Goal: Find specific page/section: Find specific page/section

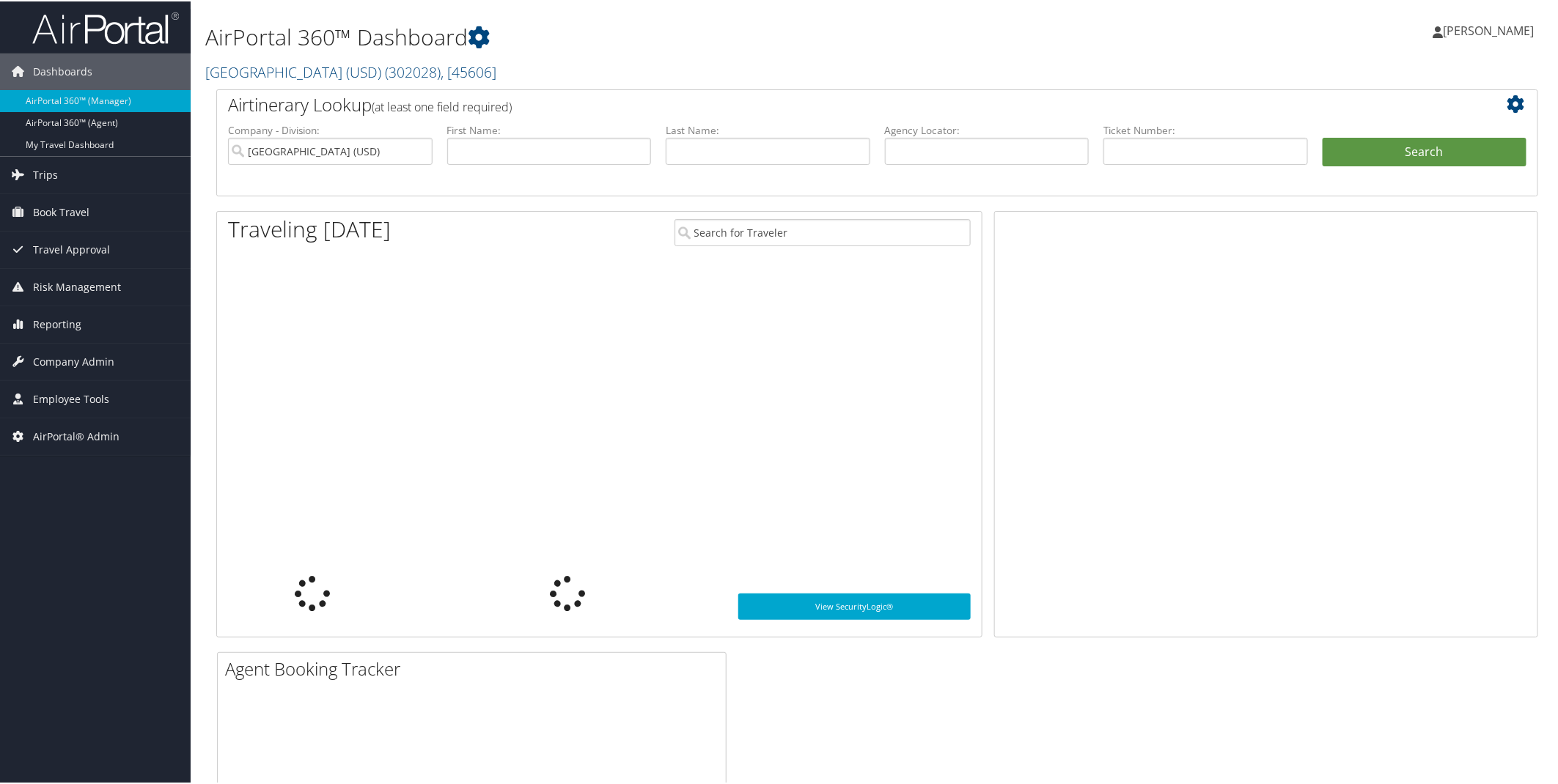
click at [348, 69] on link "[GEOGRAPHIC_DATA] (USD) ( 302028 ) , [ 45606 ]" at bounding box center [351, 70] width 291 height 20
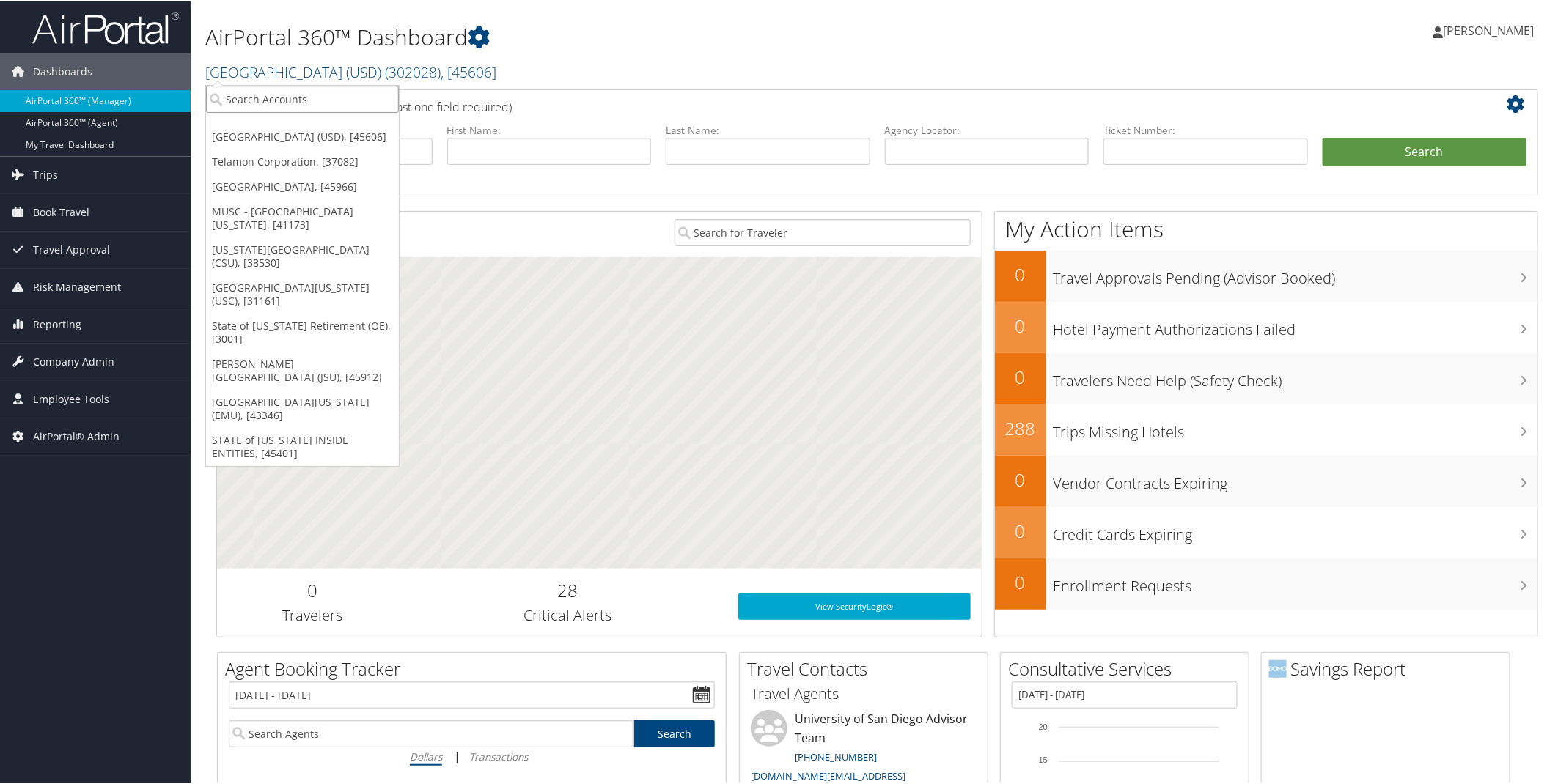
click at [290, 99] on input "search" at bounding box center [302, 97] width 192 height 27
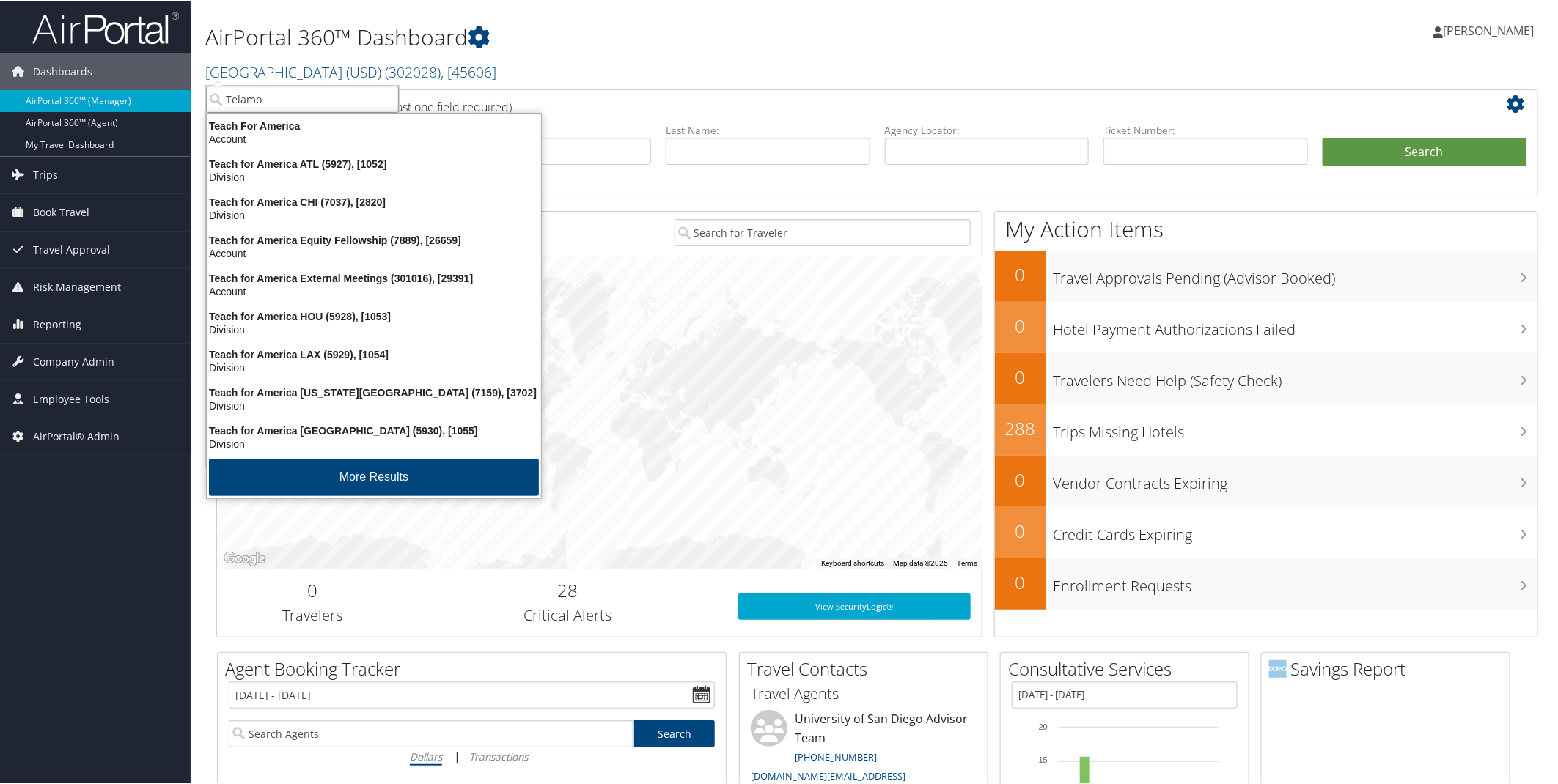
type input "Telamon"
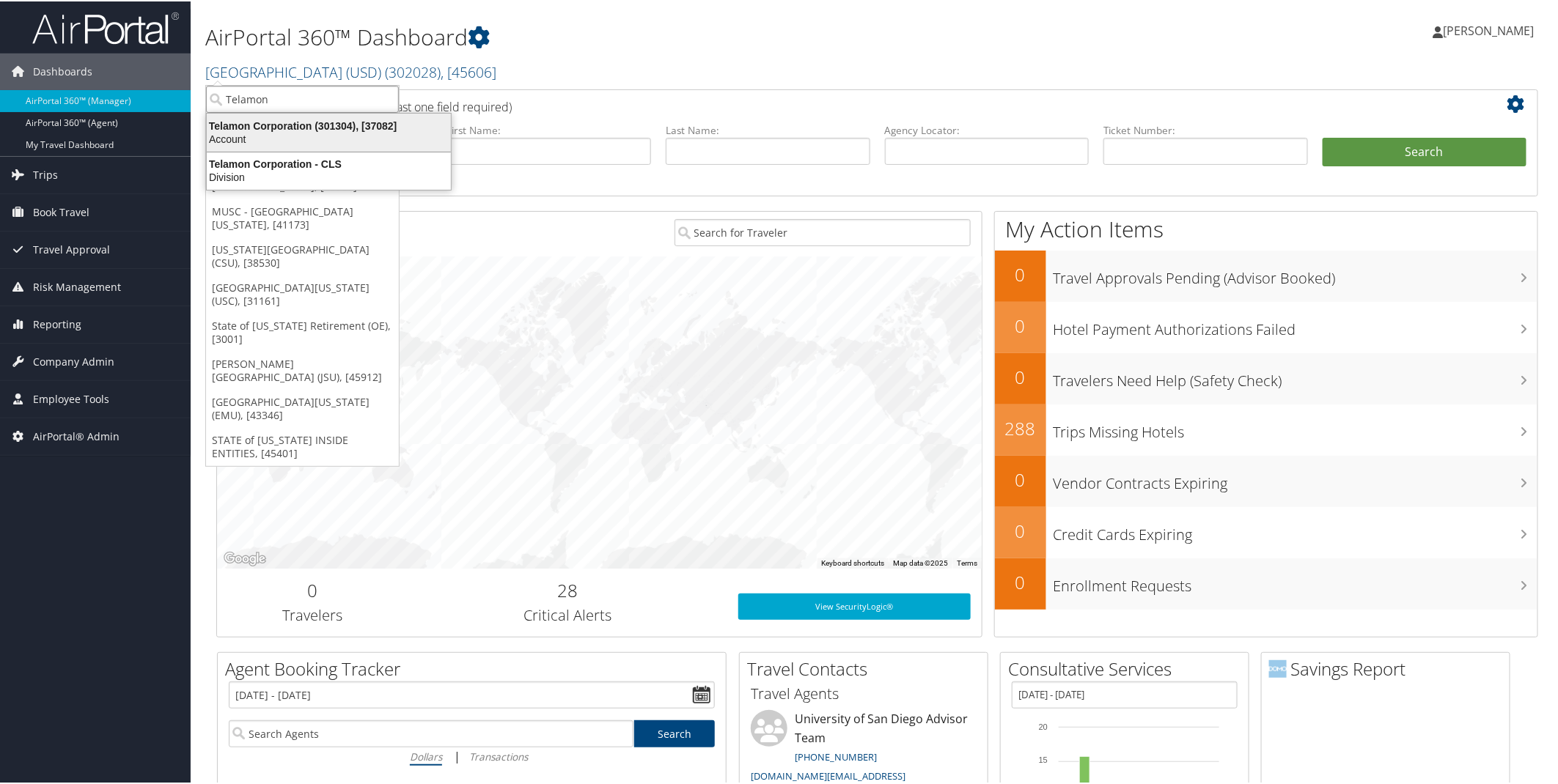
click at [277, 144] on div "Account" at bounding box center [328, 137] width 262 height 13
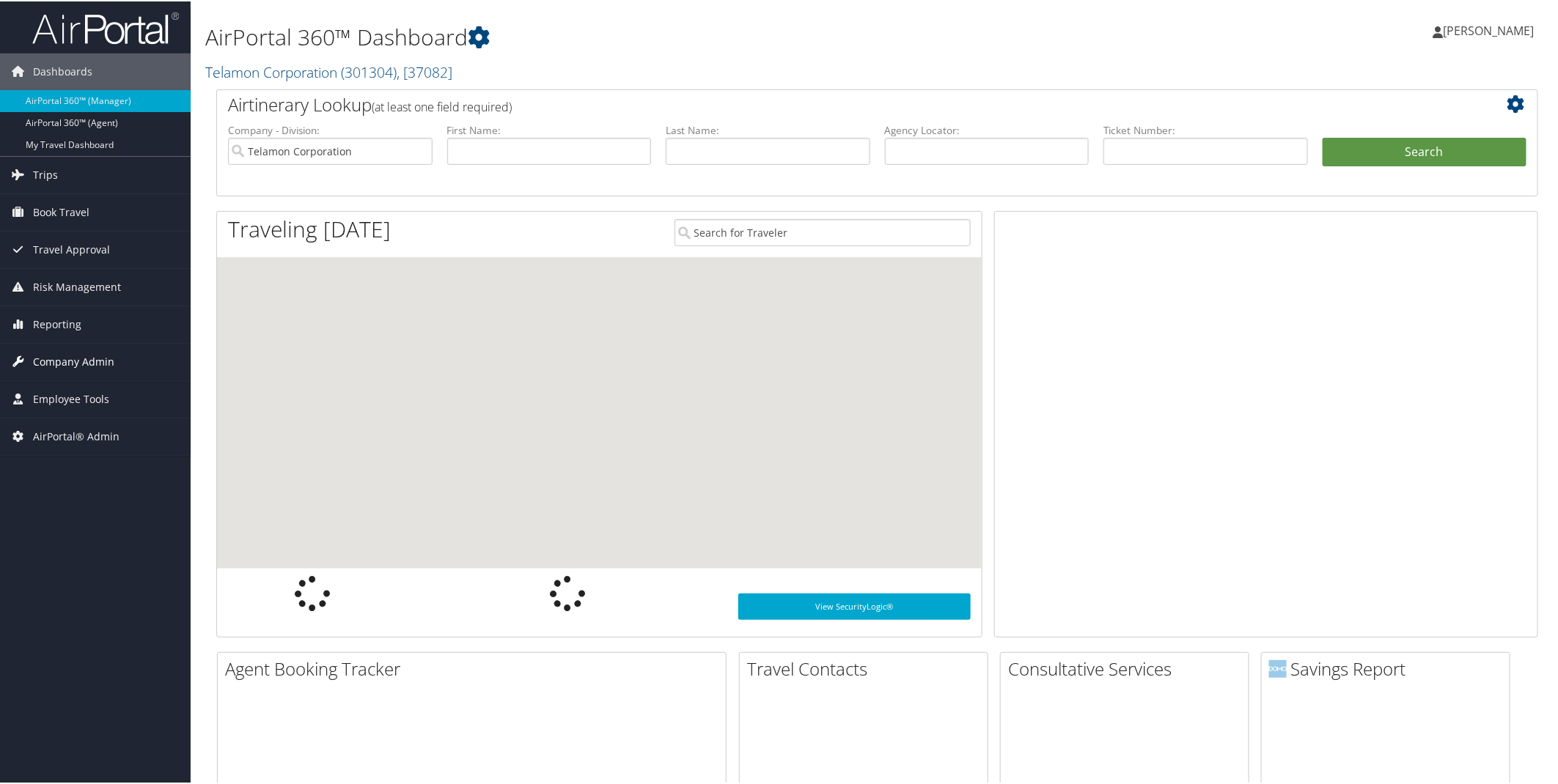
click at [67, 363] on span "Company Admin" at bounding box center [73, 360] width 81 height 37
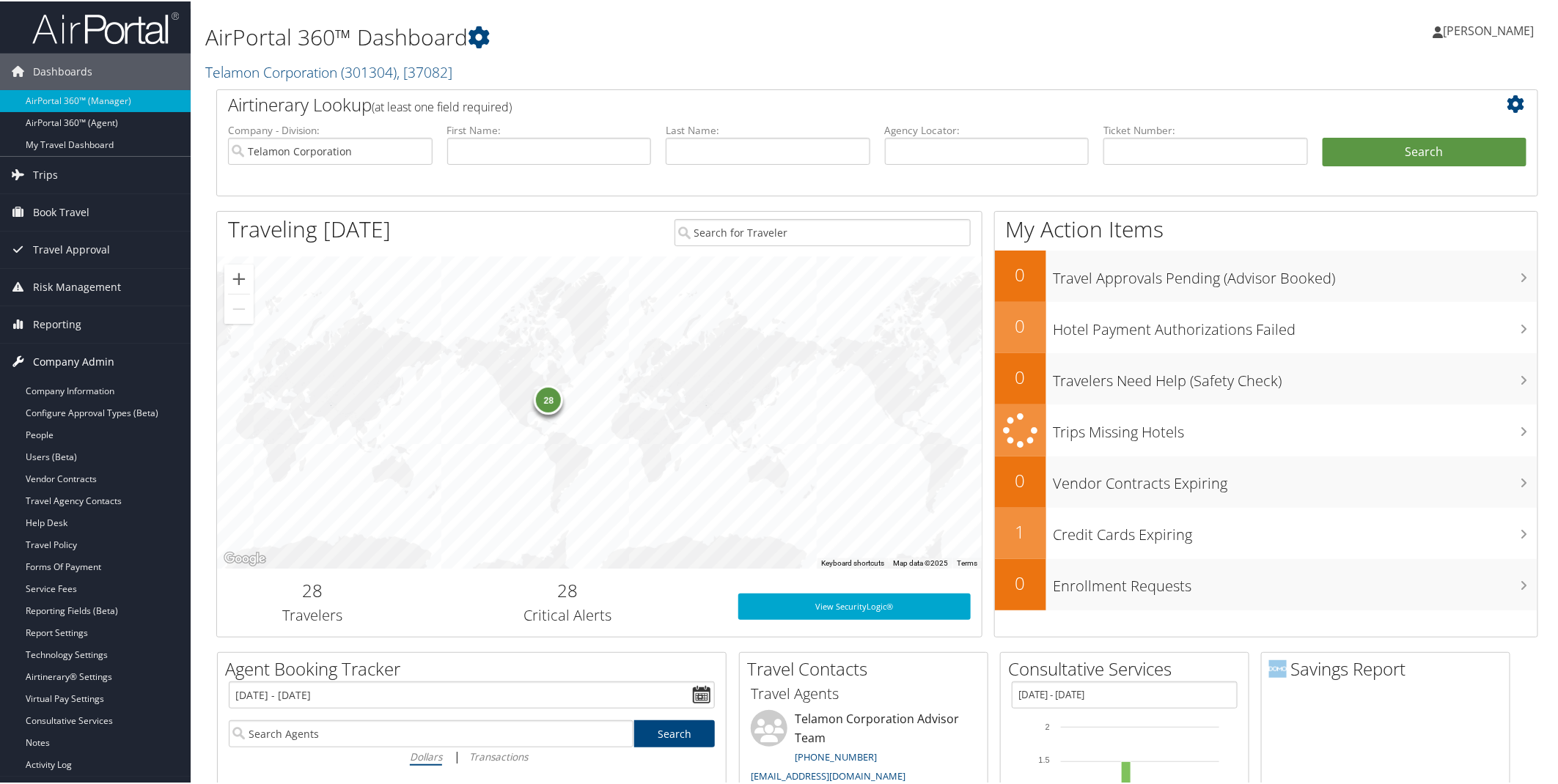
click at [81, 361] on span "Company Admin" at bounding box center [73, 360] width 81 height 37
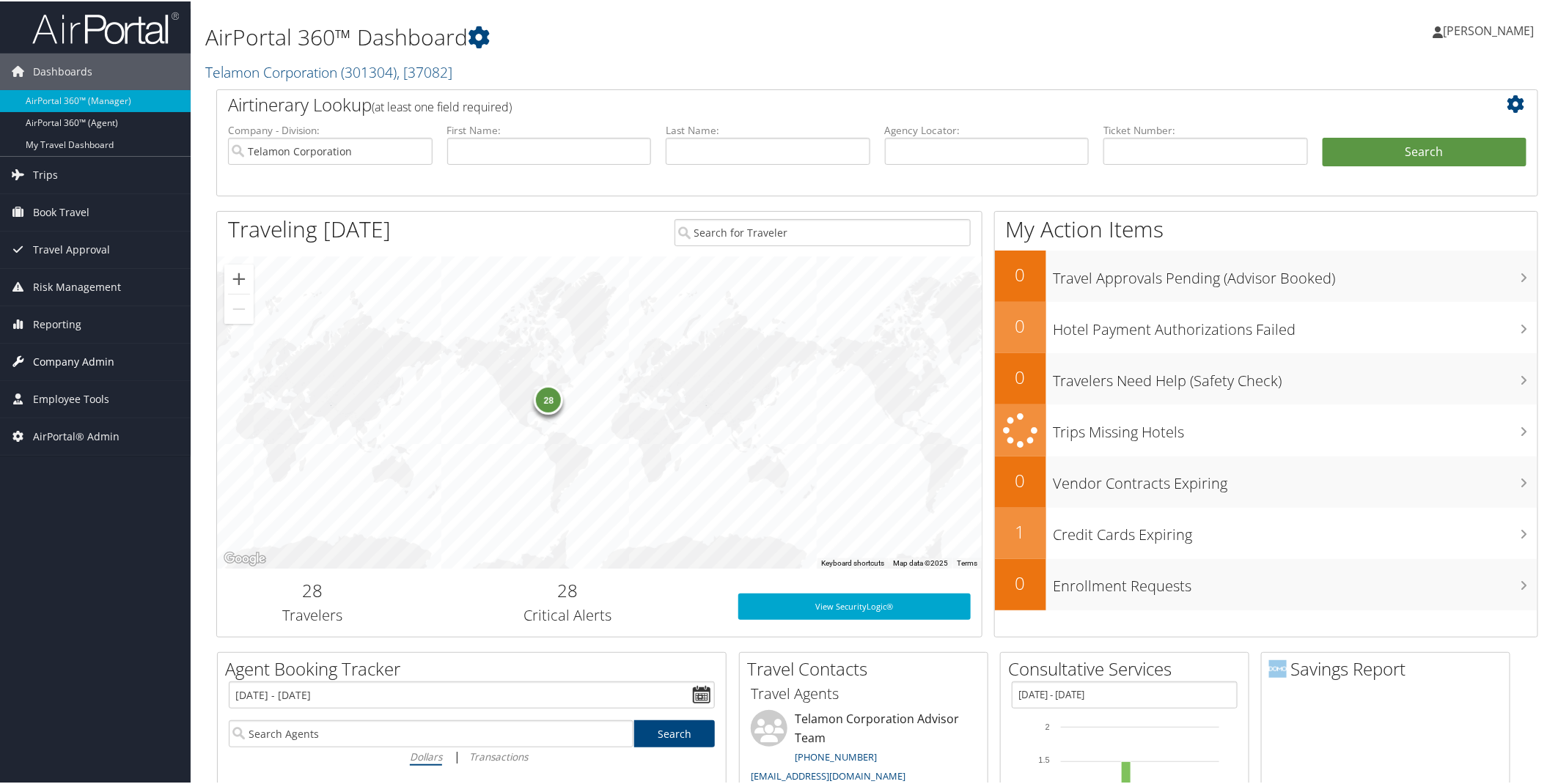
click at [85, 355] on span "Company Admin" at bounding box center [73, 360] width 81 height 37
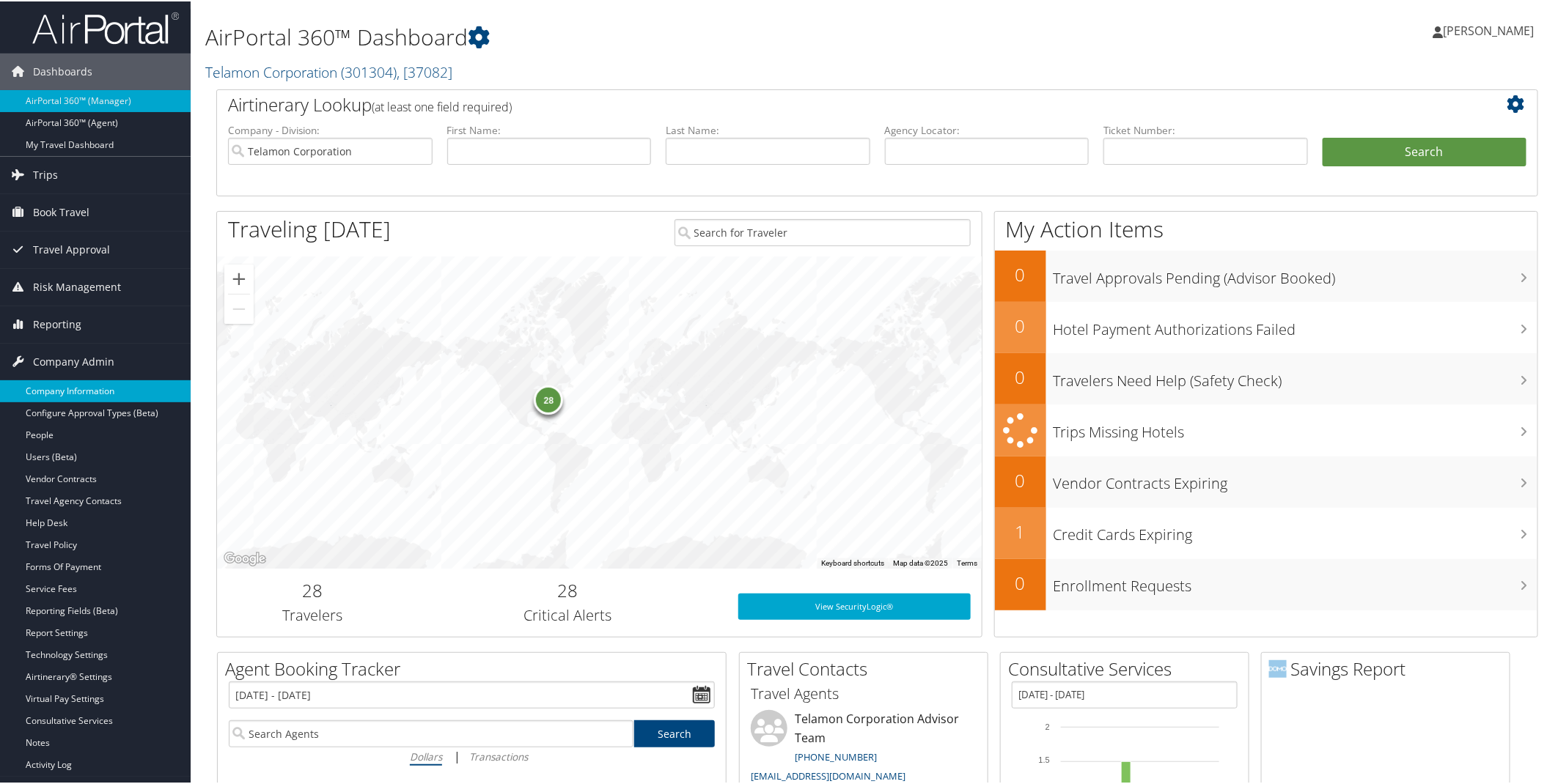
click at [86, 387] on link "Company Information" at bounding box center [95, 389] width 191 height 22
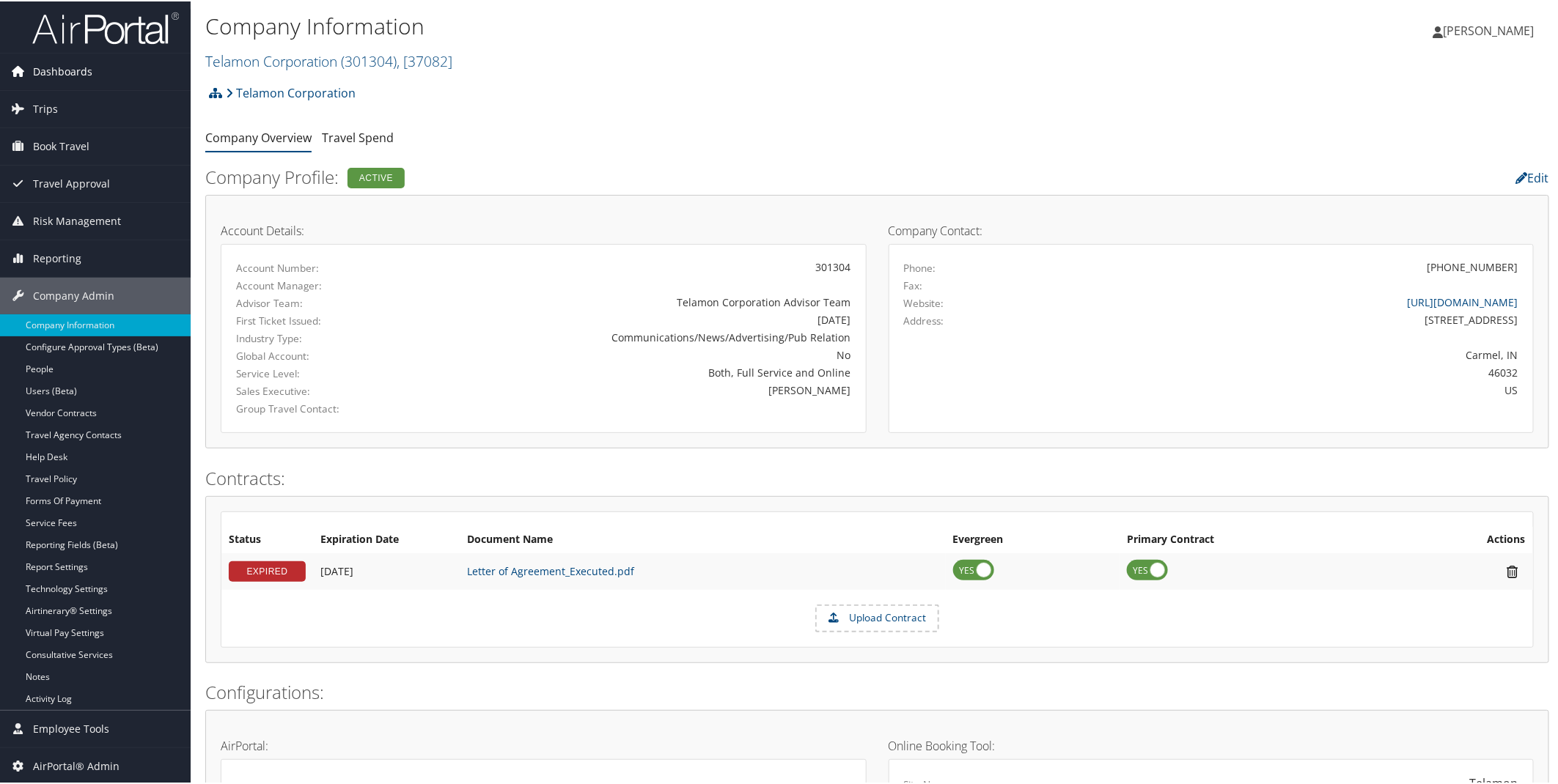
click at [47, 62] on span "Dashboards" at bounding box center [63, 70] width 59 height 37
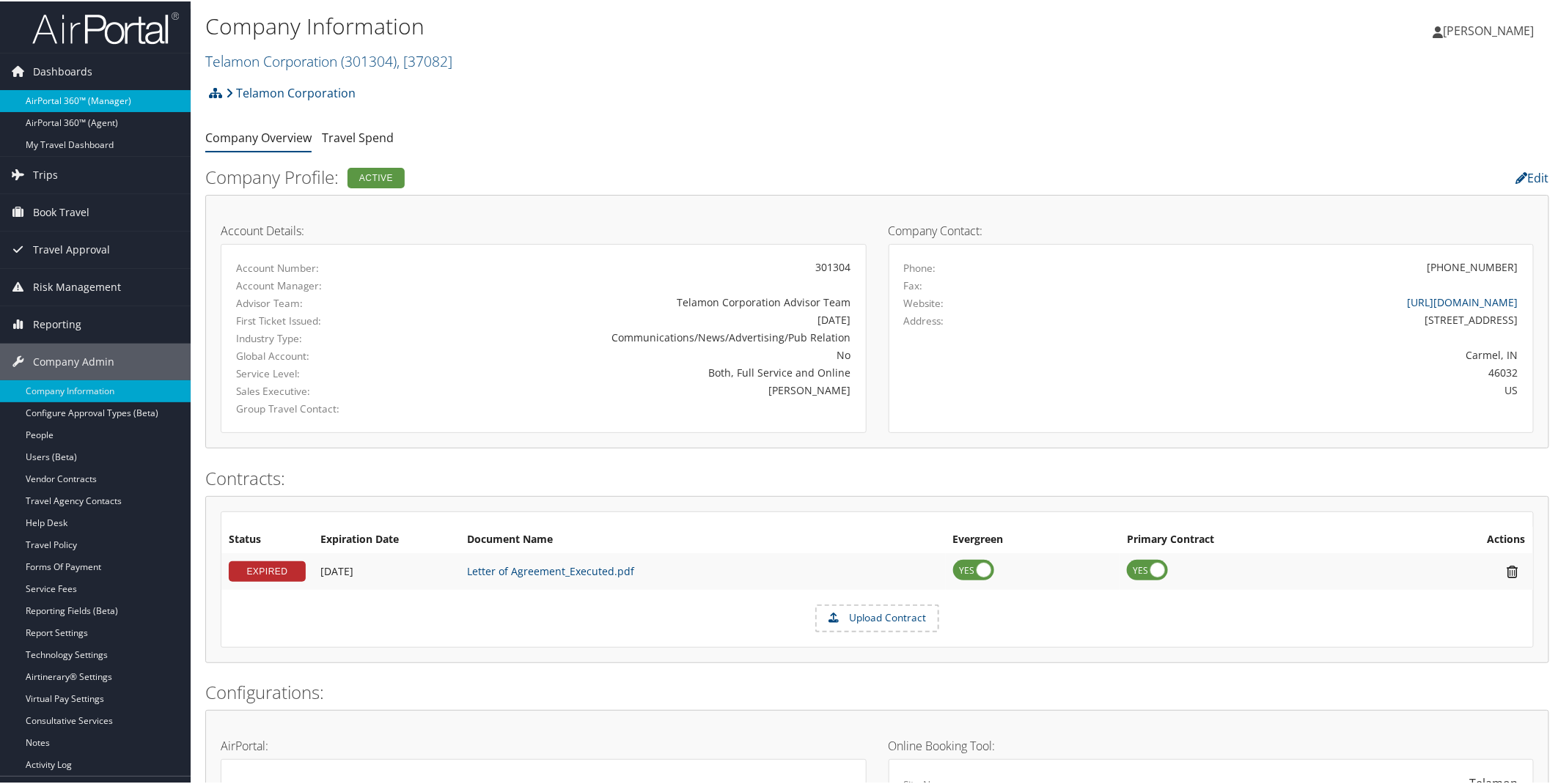
click at [49, 108] on link "AirPortal 360™ (Manager)" at bounding box center [95, 99] width 191 height 22
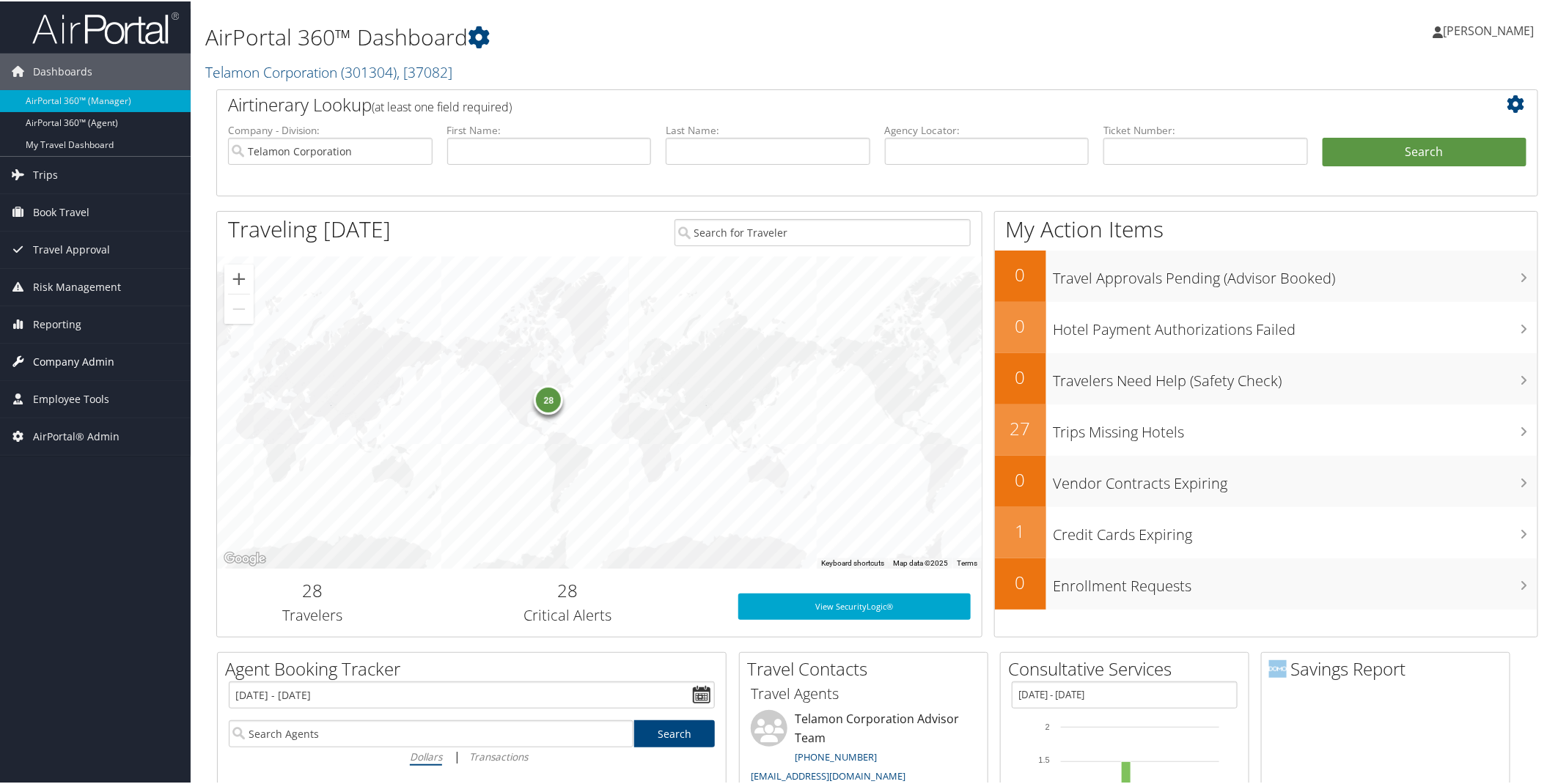
click at [71, 365] on span "Company Admin" at bounding box center [73, 360] width 81 height 37
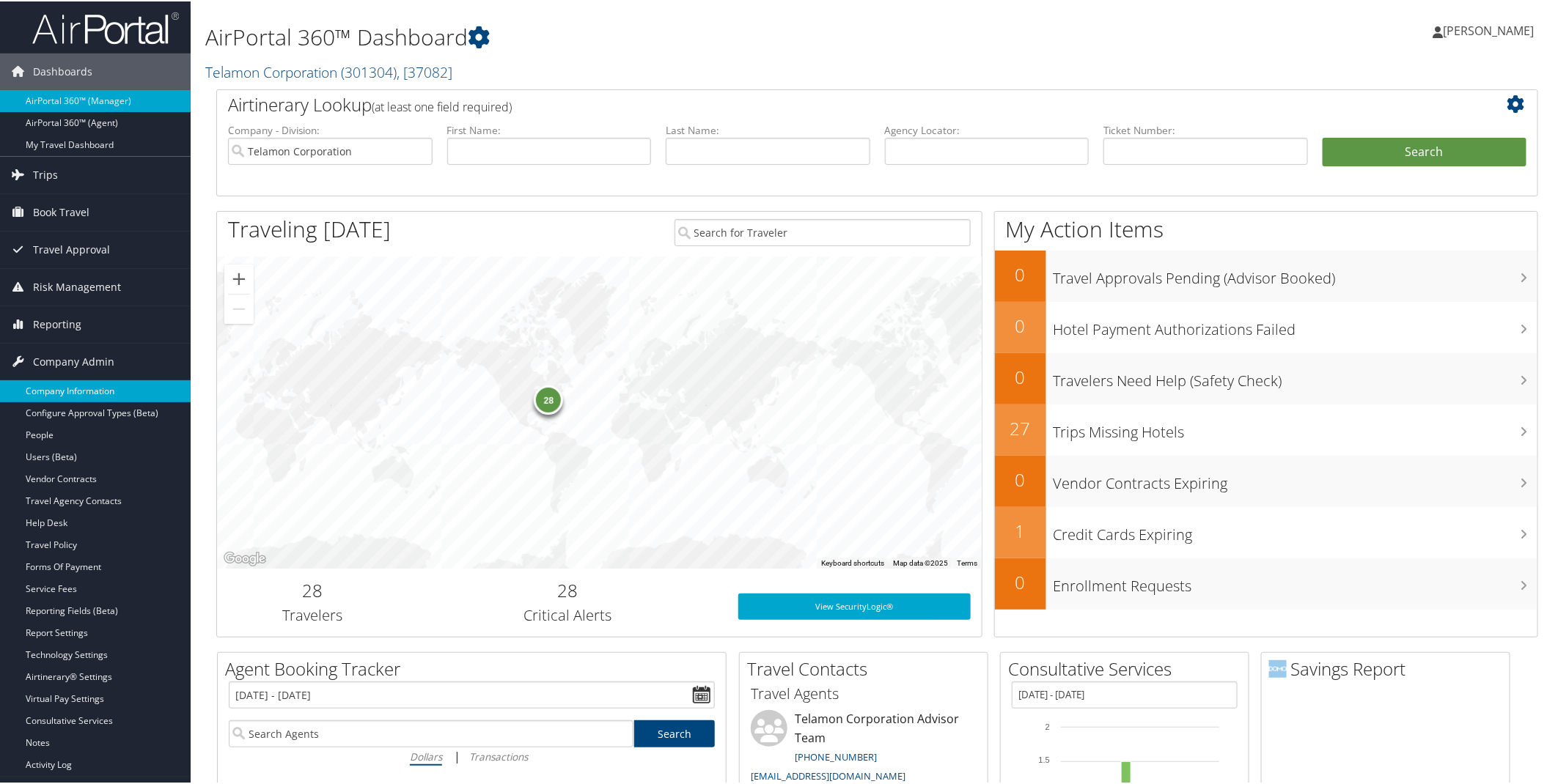
click at [75, 390] on link "Company Information" at bounding box center [95, 389] width 191 height 22
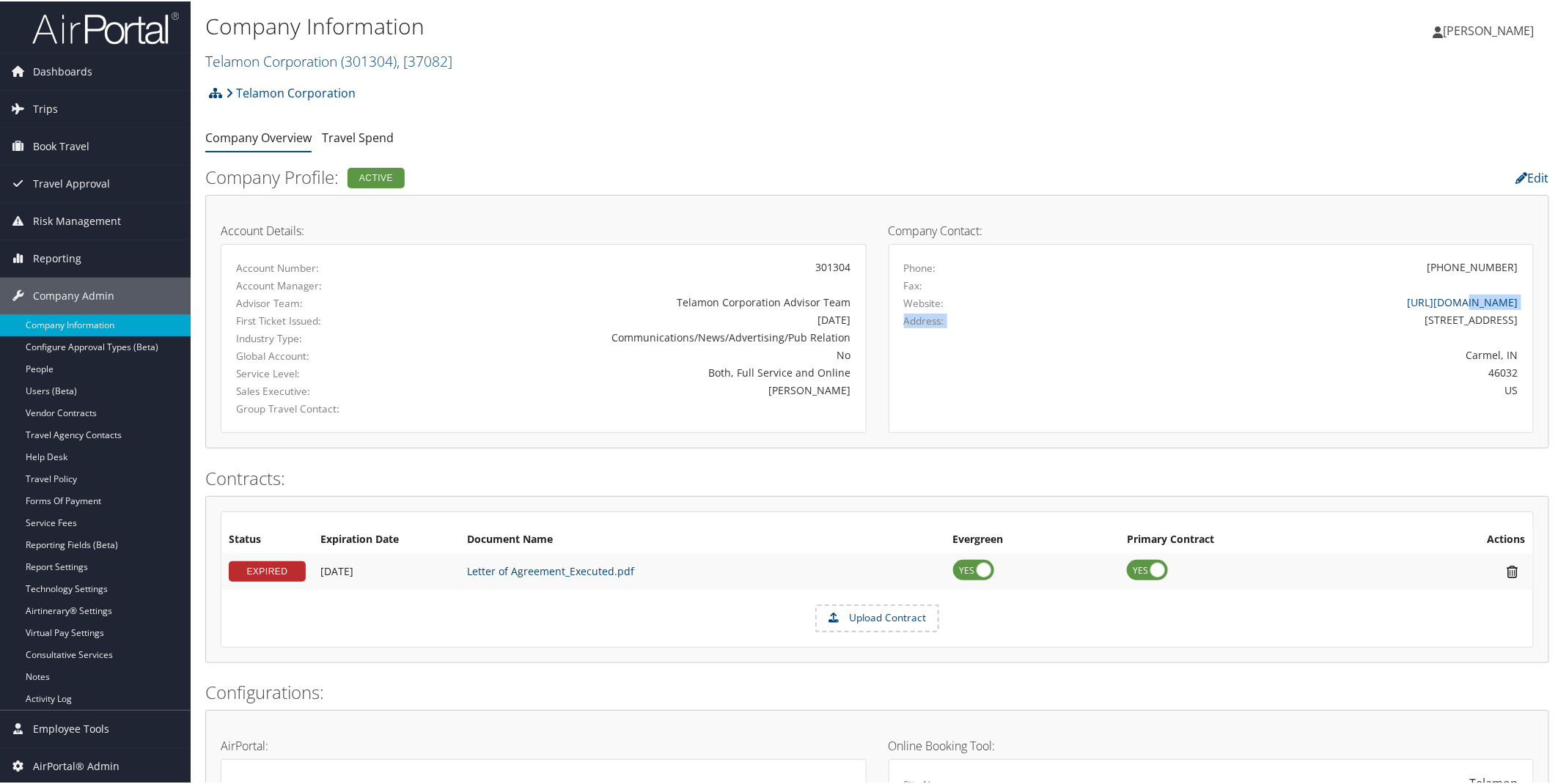
drag, startPoint x: 1401, startPoint y: 313, endPoint x: 1441, endPoint y: 309, distance: 40.2
click at [1441, 309] on div "Phone: [PHONE_NUMBER] Fax: Website: [URL][DOMAIN_NAME] Address: [STREET_ADDRESS]" at bounding box center [1211, 328] width 615 height 141
drag, startPoint x: 1513, startPoint y: 318, endPoint x: 1405, endPoint y: 321, distance: 108.0
click at [1405, 321] on div "[STREET_ADDRESS]" at bounding box center [1291, 318] width 477 height 16
copy div "[STREET_ADDRESS]"
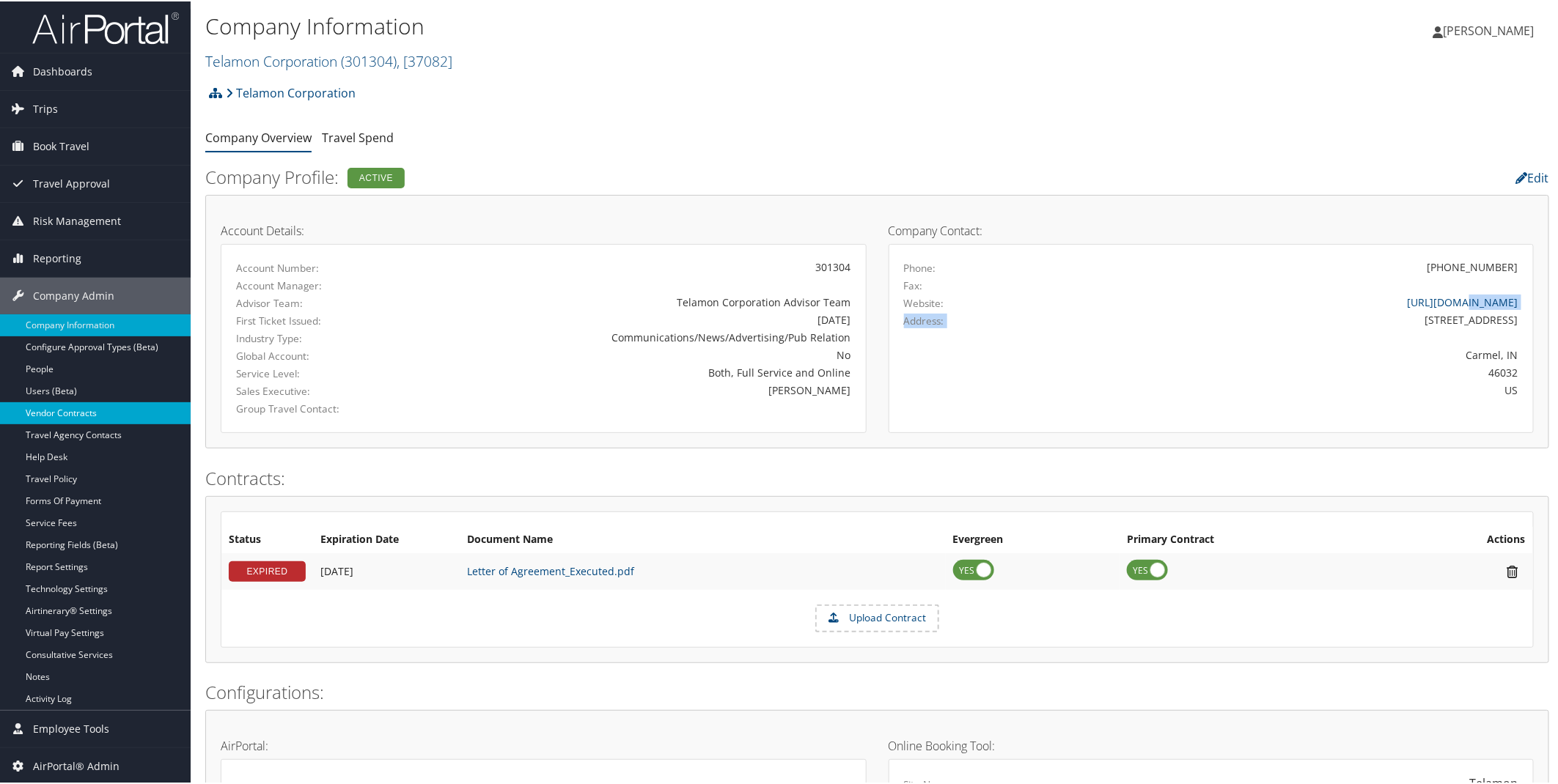
click at [63, 406] on link "Vendor Contracts" at bounding box center [95, 412] width 191 height 22
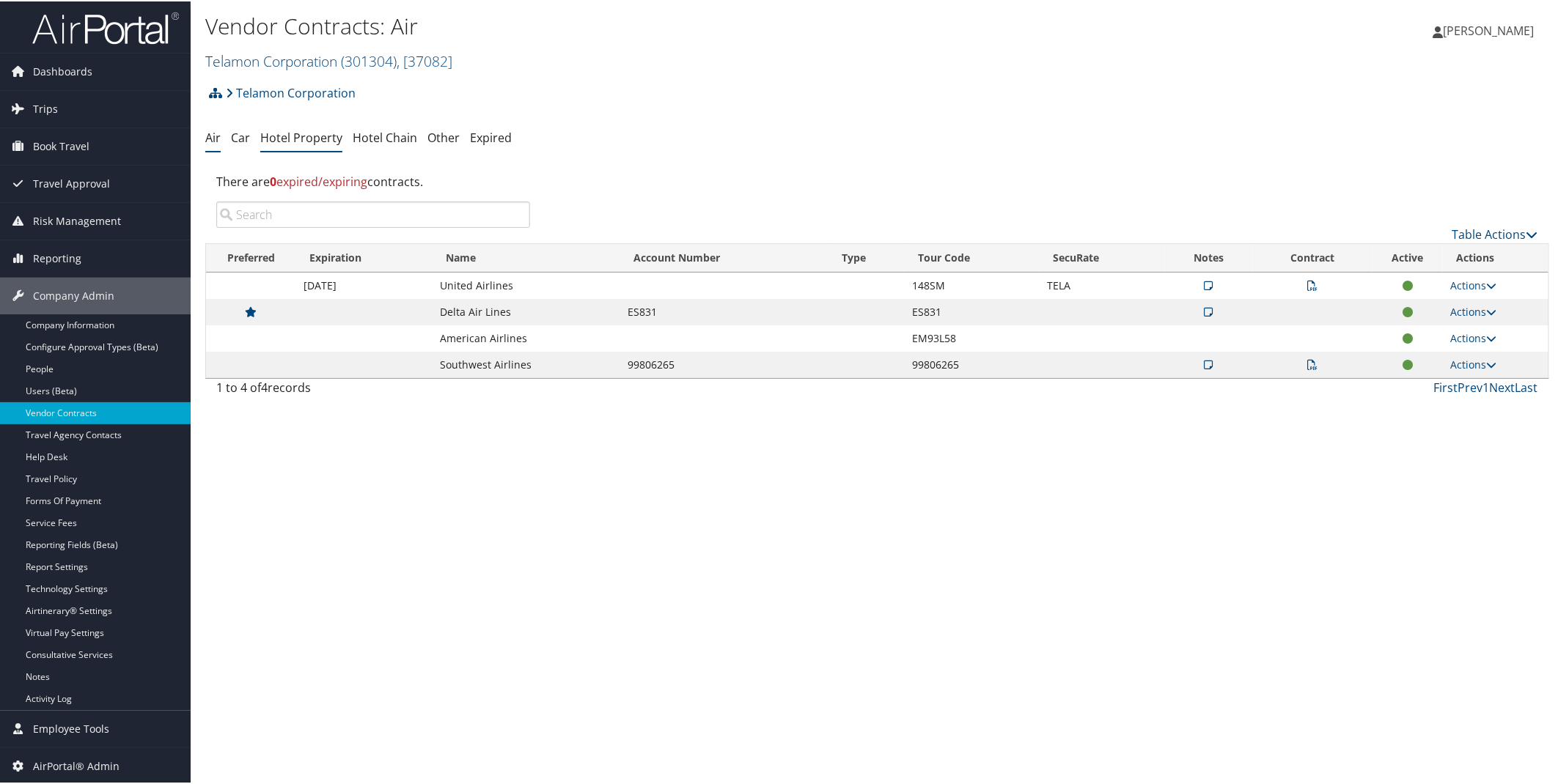
click at [294, 142] on link "Hotel Property" at bounding box center [301, 136] width 82 height 17
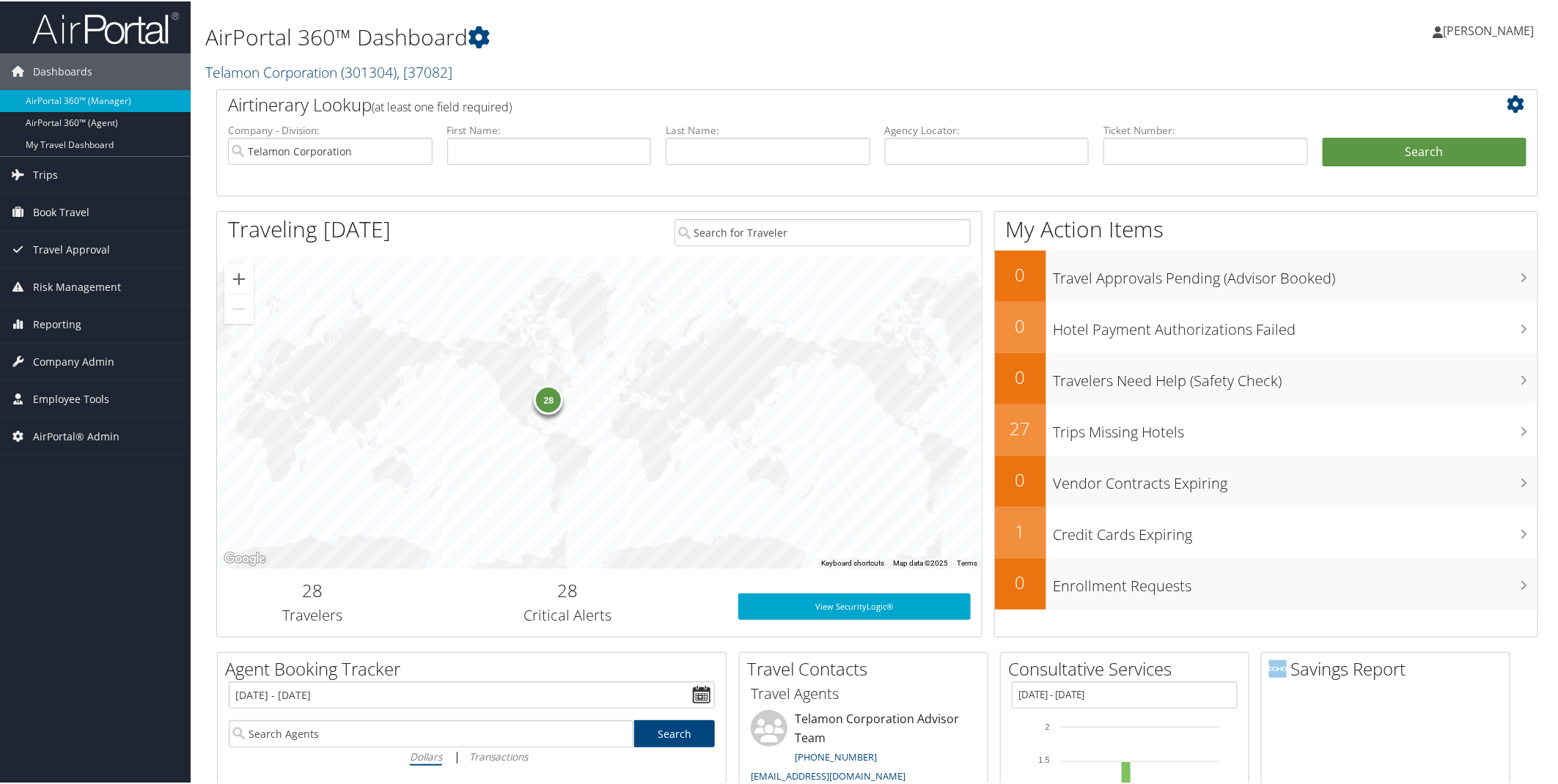
click at [352, 70] on span "( 301304 )" at bounding box center [369, 70] width 56 height 20
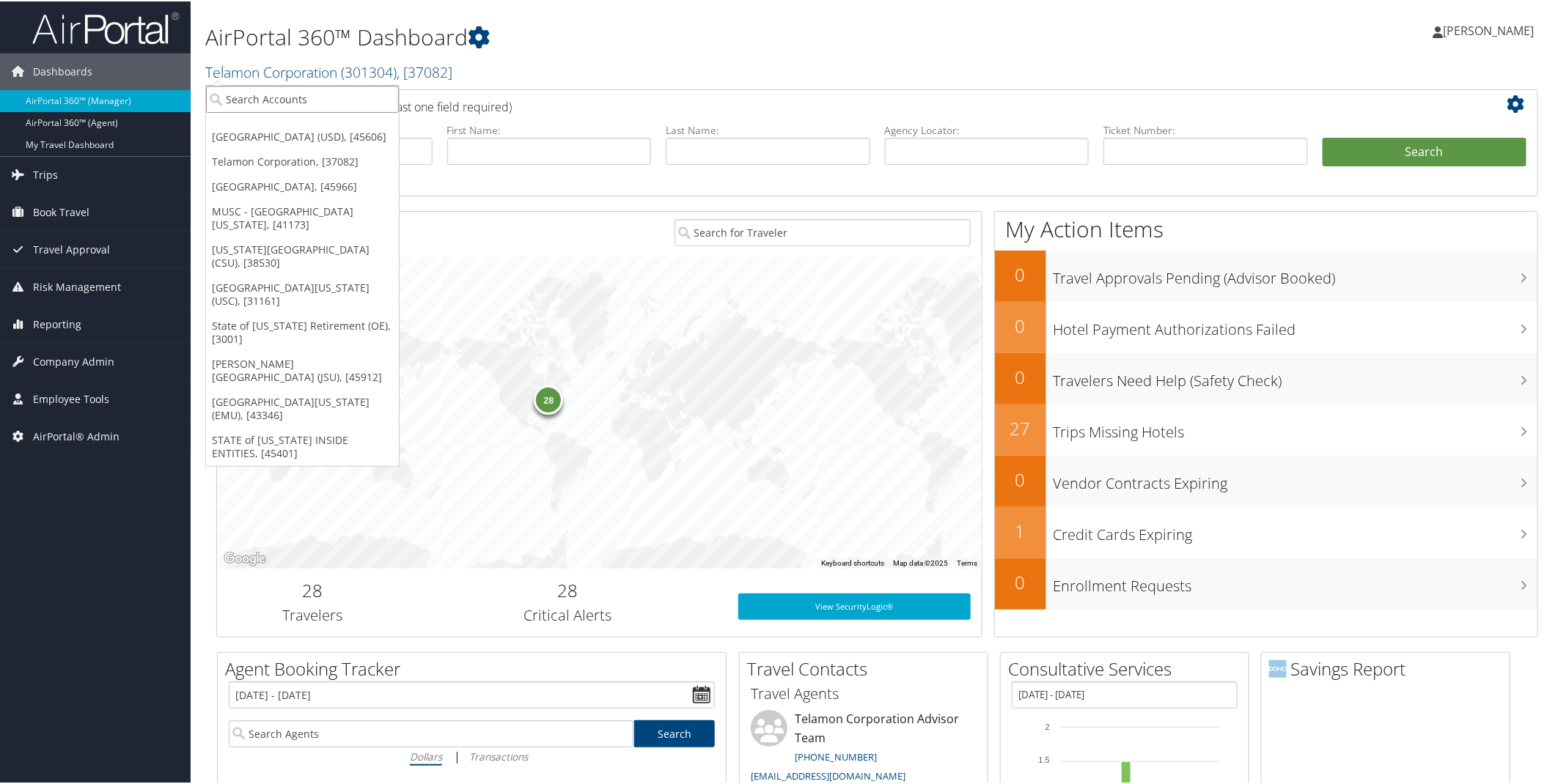
click at [292, 100] on input "search" at bounding box center [302, 97] width 192 height 27
type input "Canyon"
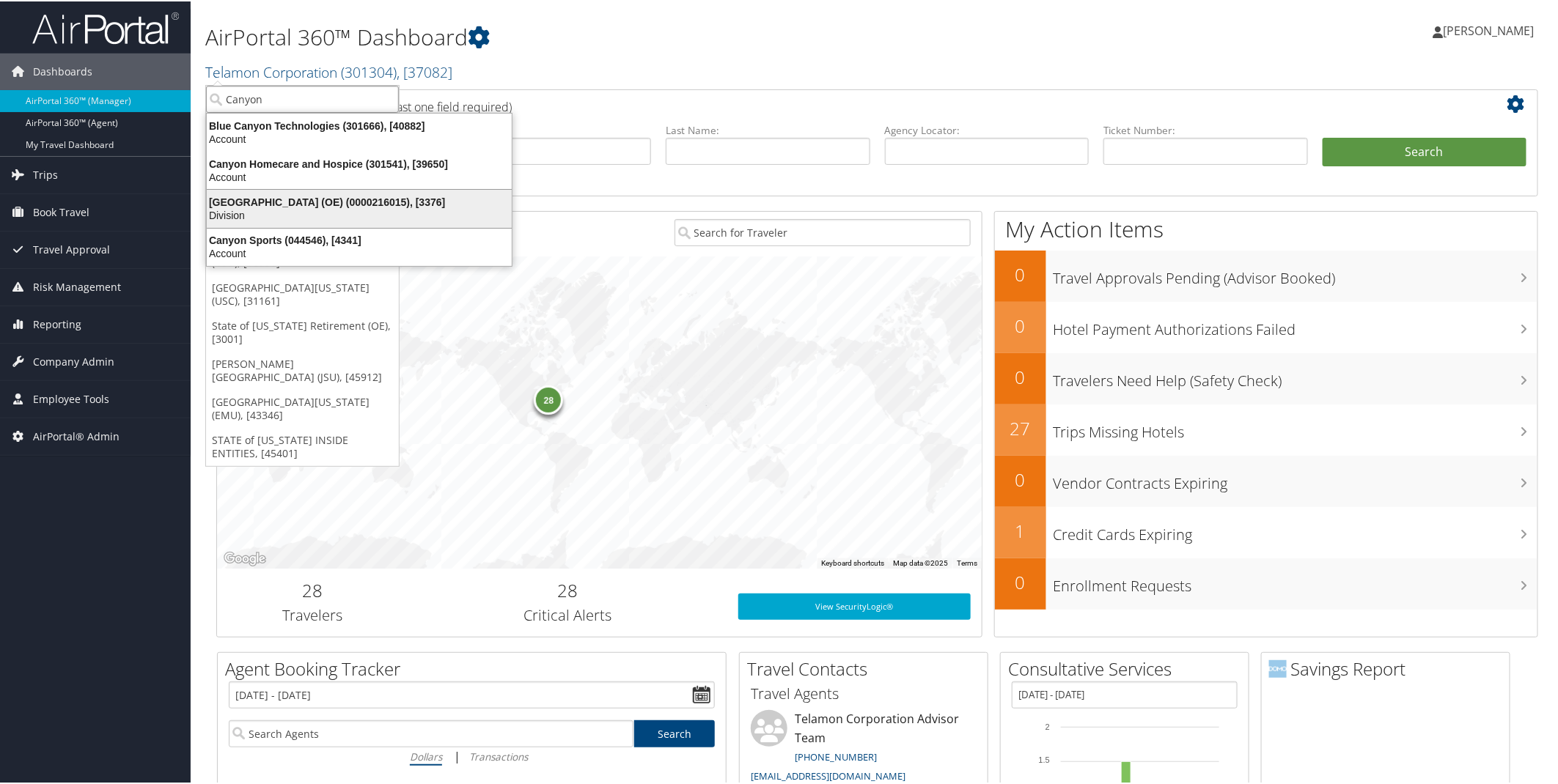
click at [324, 197] on div "Canyon School District (OE) (0000216015), [3376]" at bounding box center [359, 200] width 323 height 13
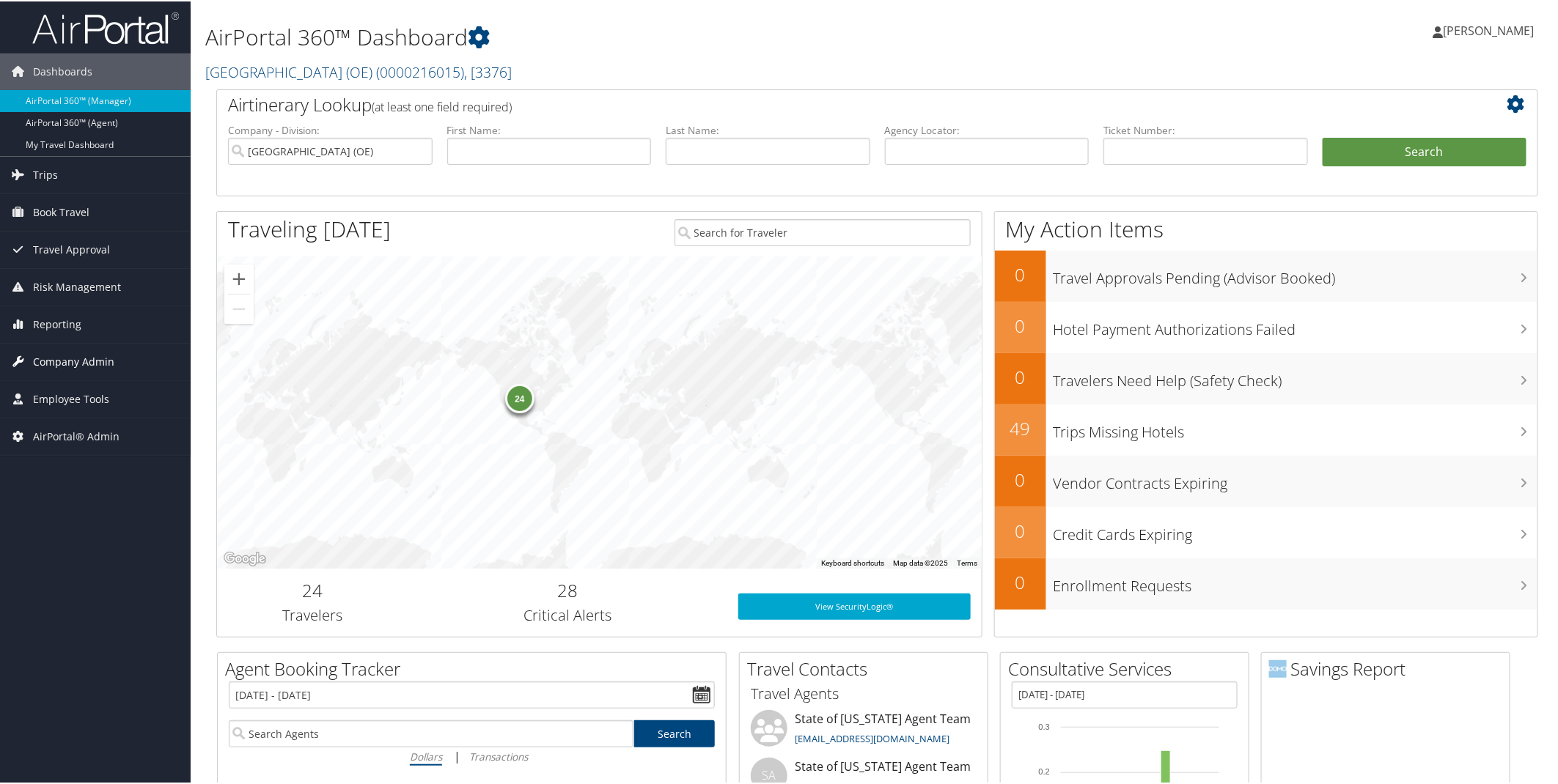
click at [91, 354] on span "Company Admin" at bounding box center [73, 360] width 81 height 37
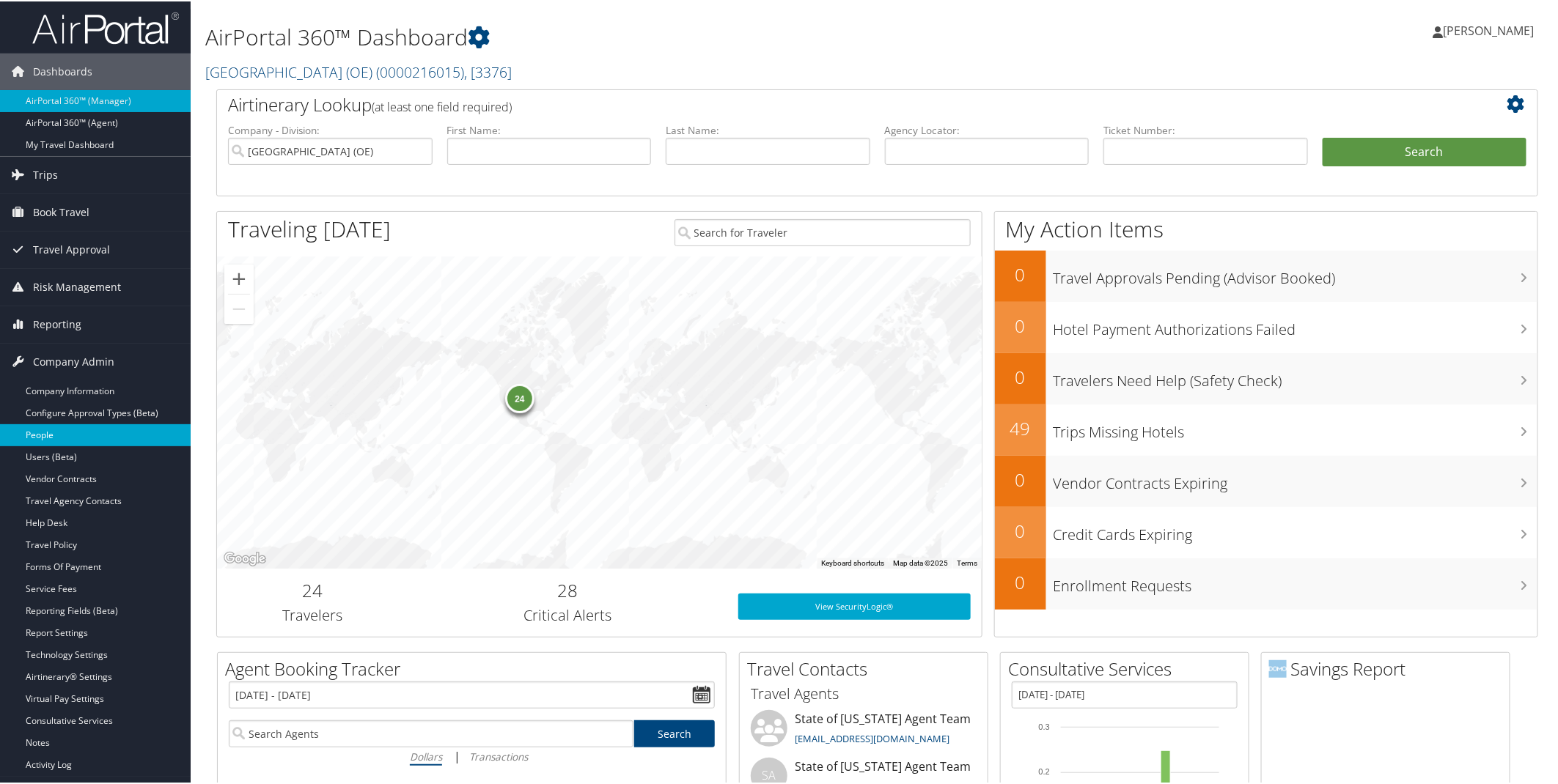
click at [62, 440] on link "People" at bounding box center [95, 433] width 191 height 22
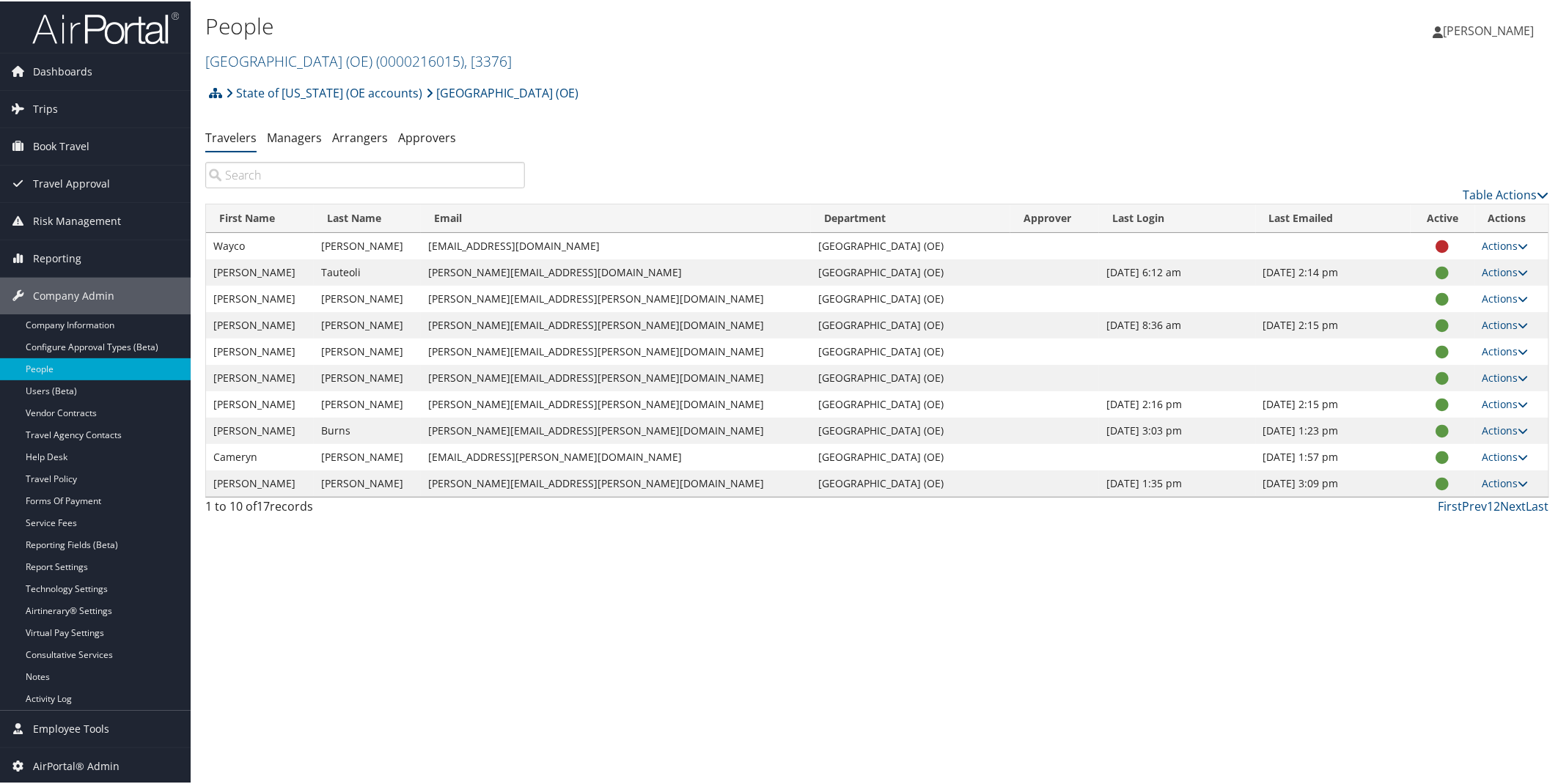
click at [295, 171] on input "search" at bounding box center [365, 173] width 319 height 26
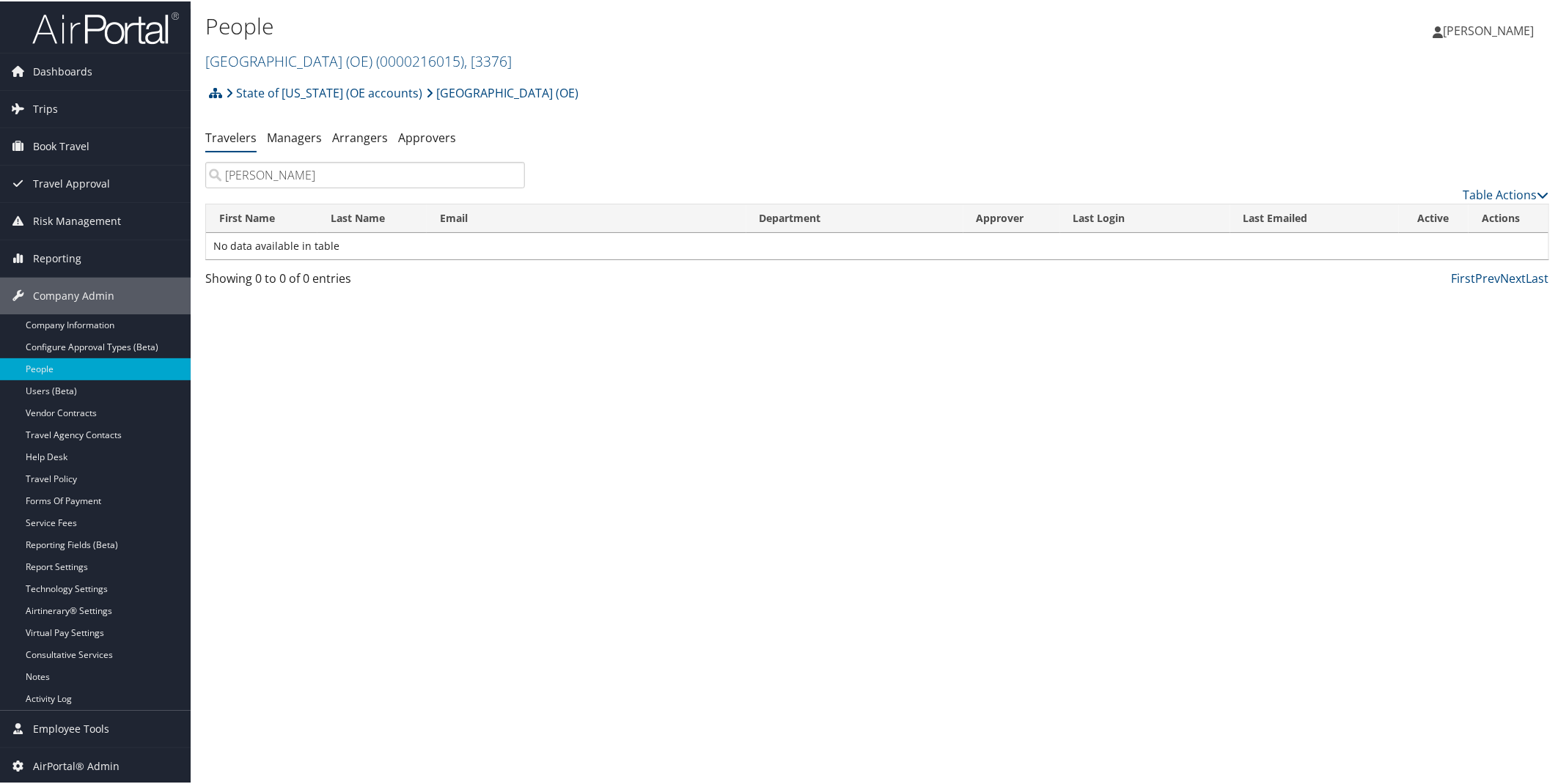
drag, startPoint x: 276, startPoint y: 171, endPoint x: 204, endPoint y: 174, distance: 72.1
click at [204, 174] on div "[PERSON_NAME]" at bounding box center [365, 173] width 341 height 26
drag, startPoint x: 297, startPoint y: 171, endPoint x: 205, endPoint y: 179, distance: 92.3
click at [205, 179] on input "[PERSON_NAME]" at bounding box center [365, 173] width 319 height 26
type input "[PERSON_NAME]"
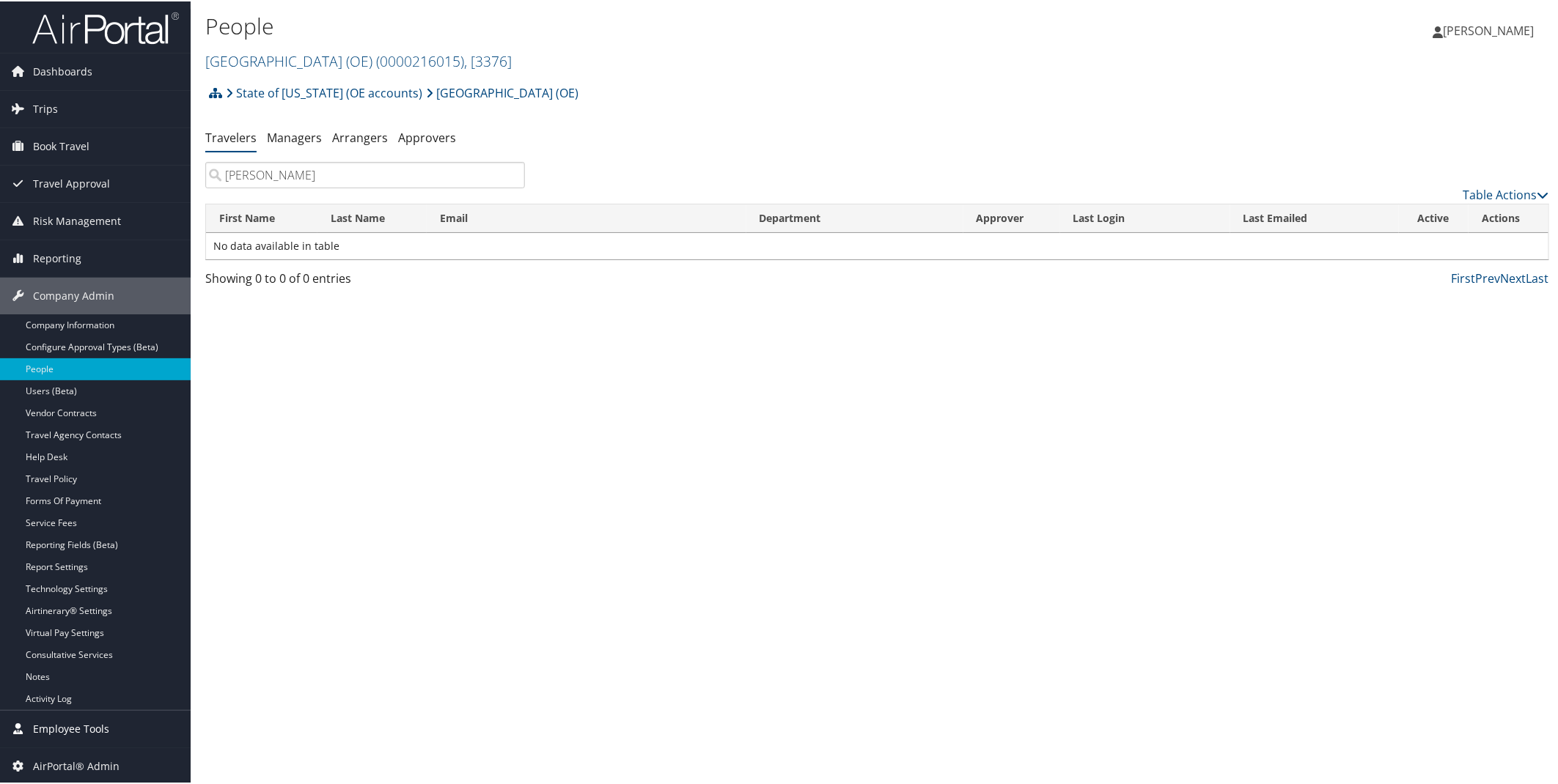
click at [103, 720] on span "Employee Tools" at bounding box center [71, 727] width 77 height 37
click at [101, 726] on span "Employee Tools" at bounding box center [71, 727] width 77 height 37
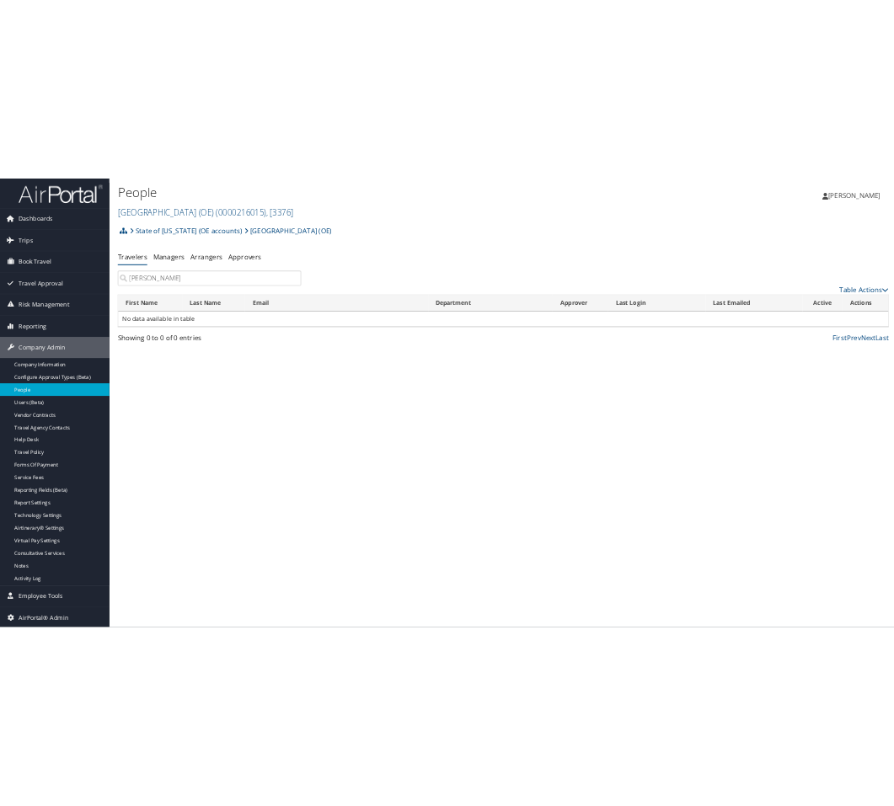
scroll to position [1, 0]
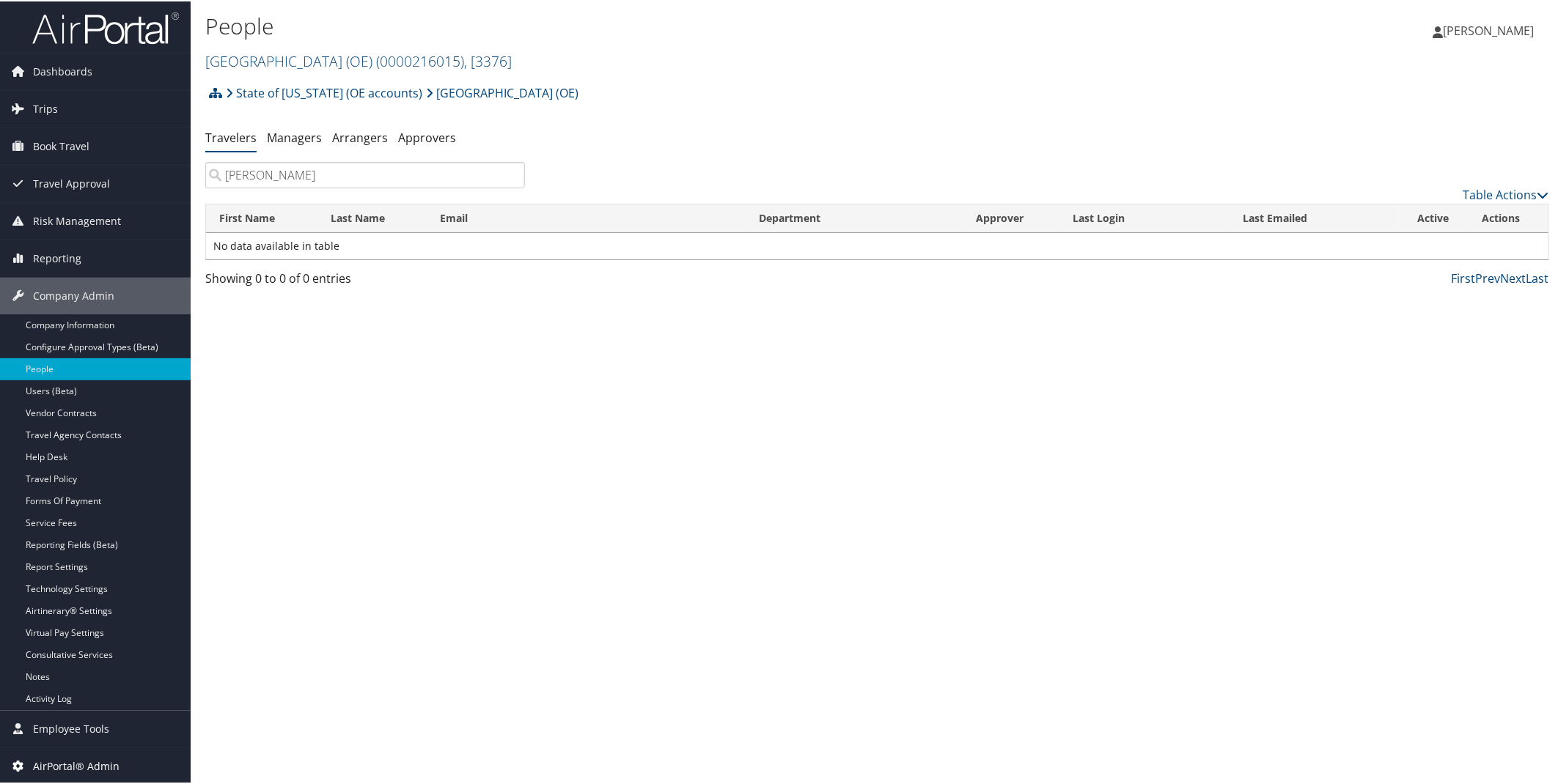
click at [118, 760] on link "AirPortal® Admin" at bounding box center [95, 765] width 191 height 37
click at [110, 761] on span "AirPortal® Admin" at bounding box center [76, 764] width 86 height 37
click at [89, 731] on span "Employee Tools" at bounding box center [71, 727] width 77 height 37
click at [92, 754] on link "Admin Search (CTRL + S)" at bounding box center [95, 756] width 191 height 22
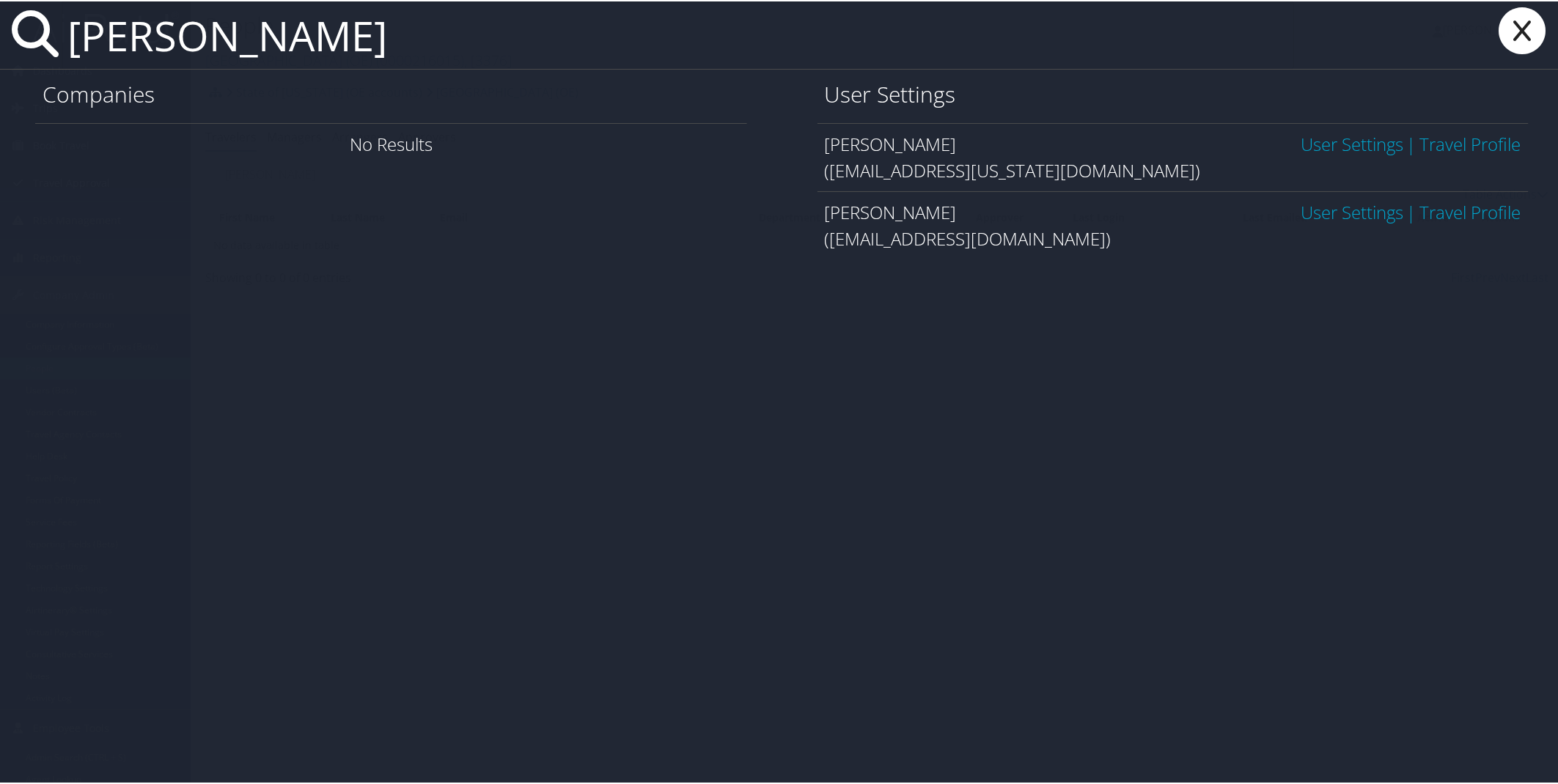
drag, startPoint x: 352, startPoint y: 46, endPoint x: 70, endPoint y: 12, distance: 284.0
click at [70, 12] on input "[PERSON_NAME]" at bounding box center [678, 33] width 1232 height 67
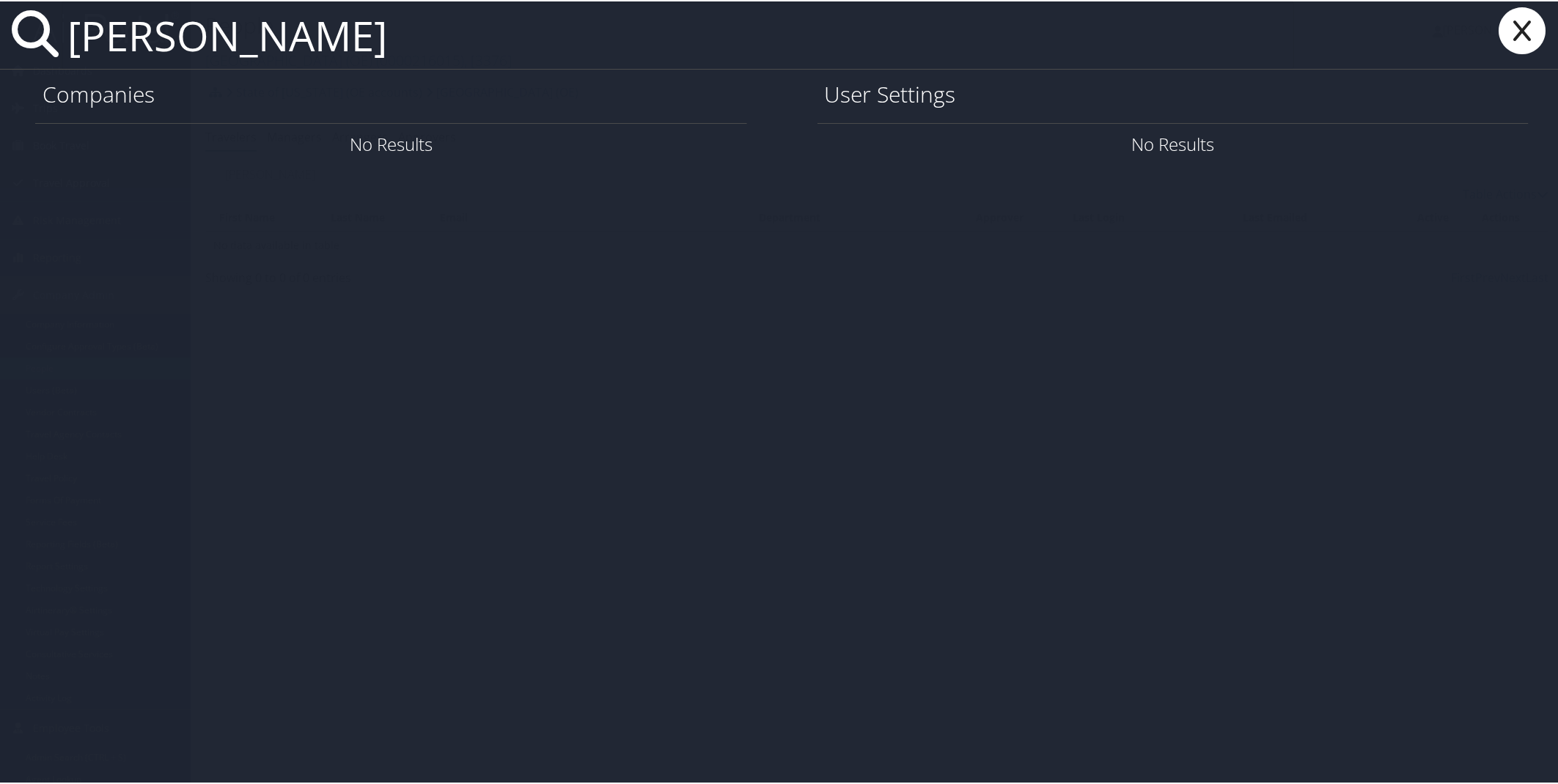
type input "[PERSON_NAME]"
